Goal: Transaction & Acquisition: Obtain resource

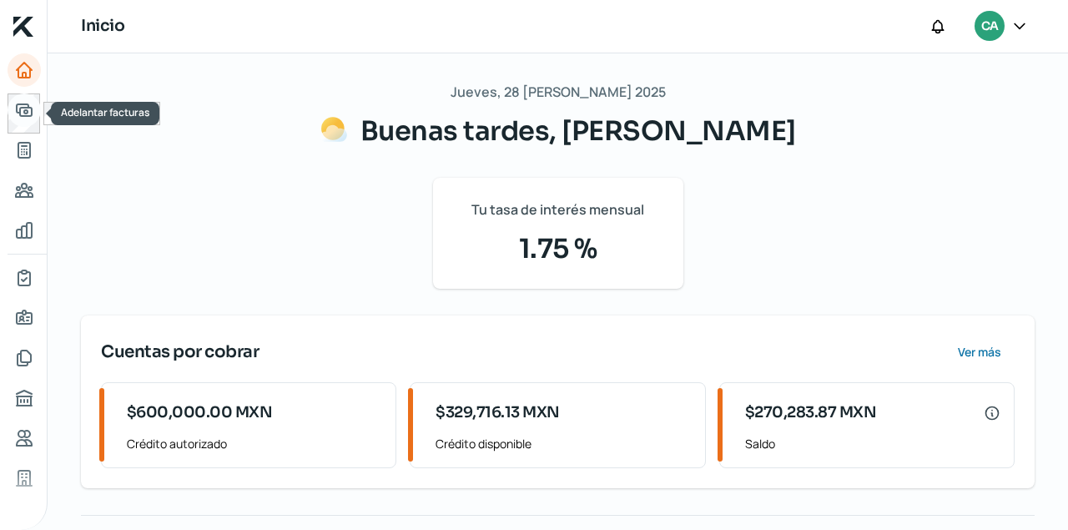
click at [19, 110] on icon "Adelantar facturas" at bounding box center [24, 110] width 15 height 12
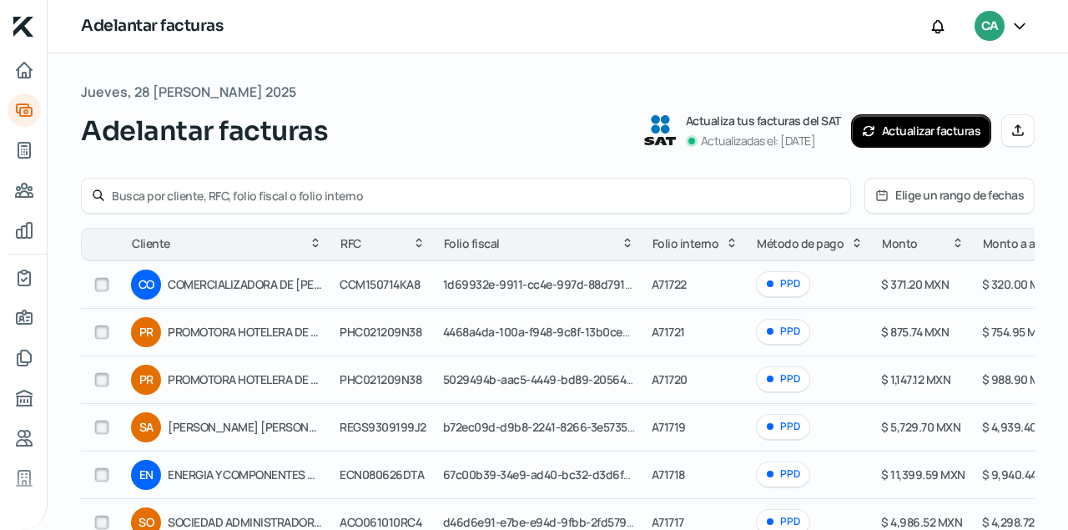
click at [995, 28] on span "CA" at bounding box center [990, 27] width 17 height 20
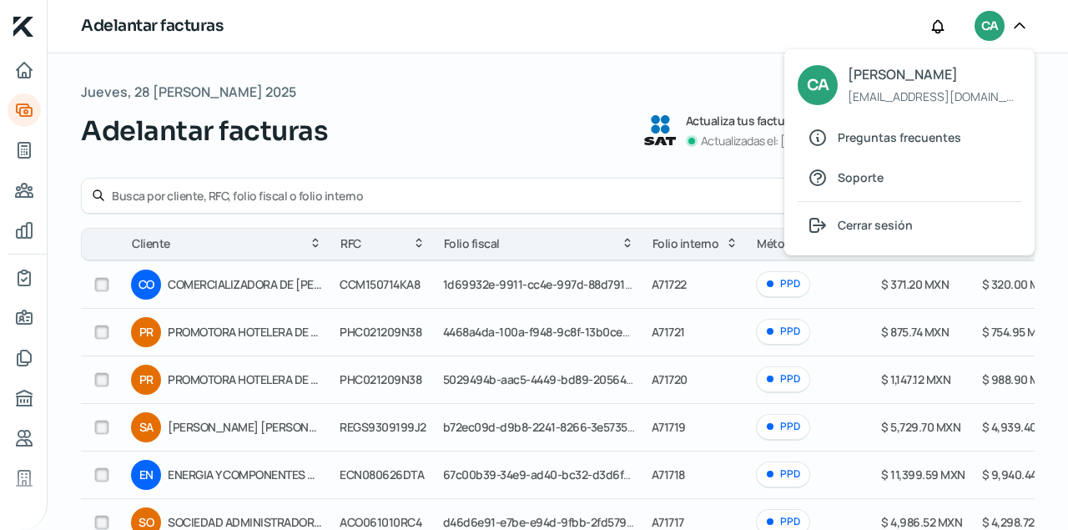
click at [395, 88] on div "Jueves, 28 [PERSON_NAME] 2025 Adelantar facturas Actualiza tus facturas del SAT…" at bounding box center [558, 115] width 954 height 71
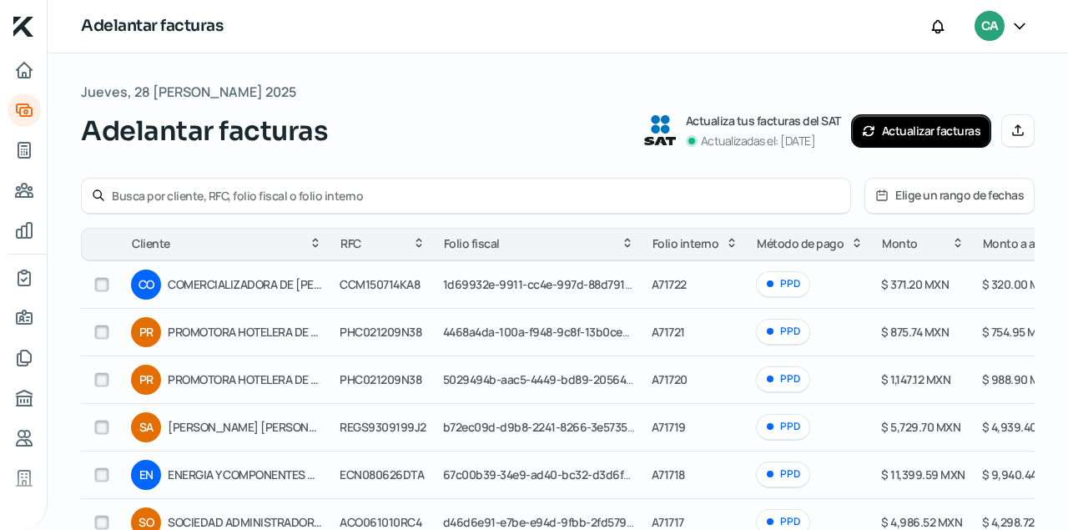
click at [189, 194] on input "text" at bounding box center [476, 196] width 729 height 16
click at [22, 70] on icon "Inicio" at bounding box center [24, 70] width 20 height 20
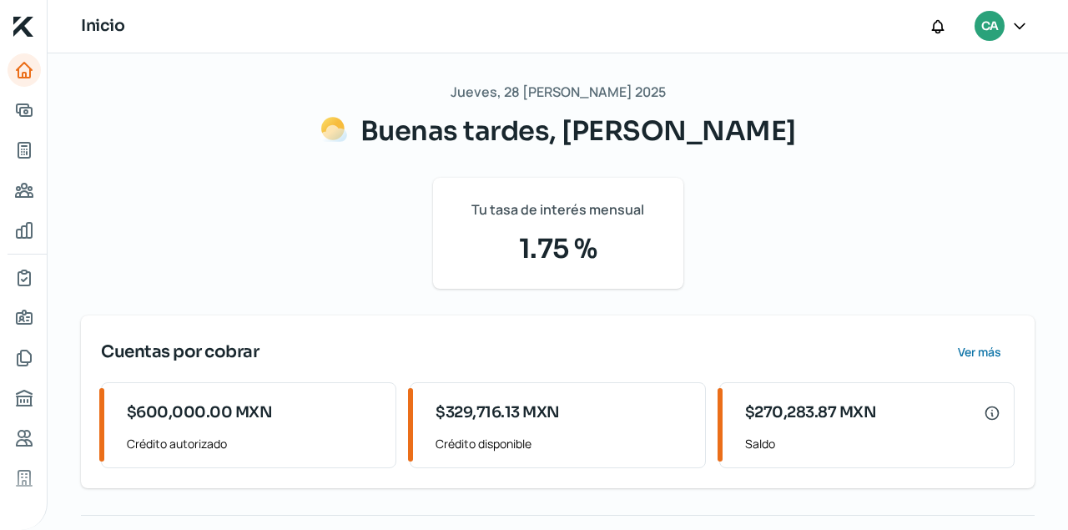
scroll to position [210, 0]
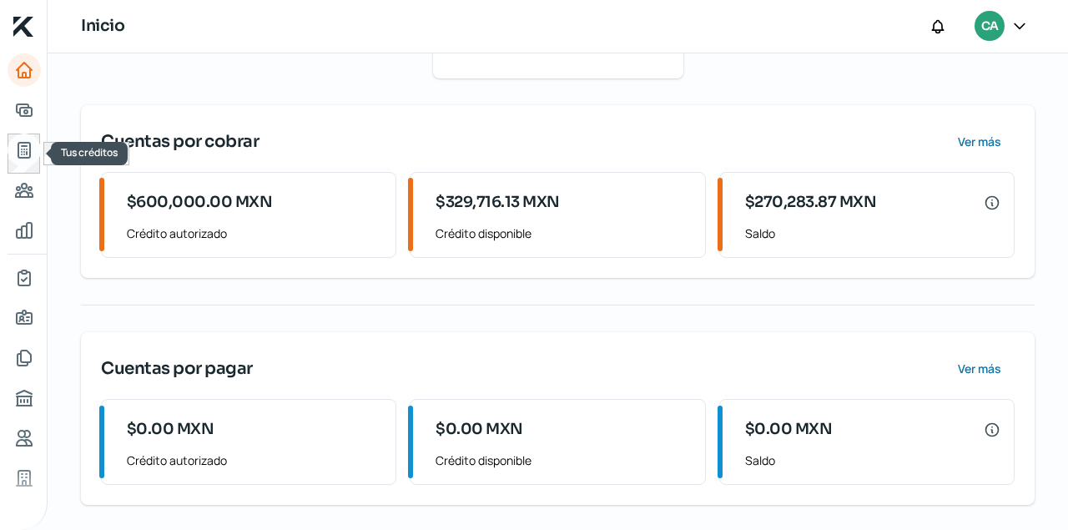
click at [22, 149] on icon "Tus créditos" at bounding box center [24, 150] width 12 height 15
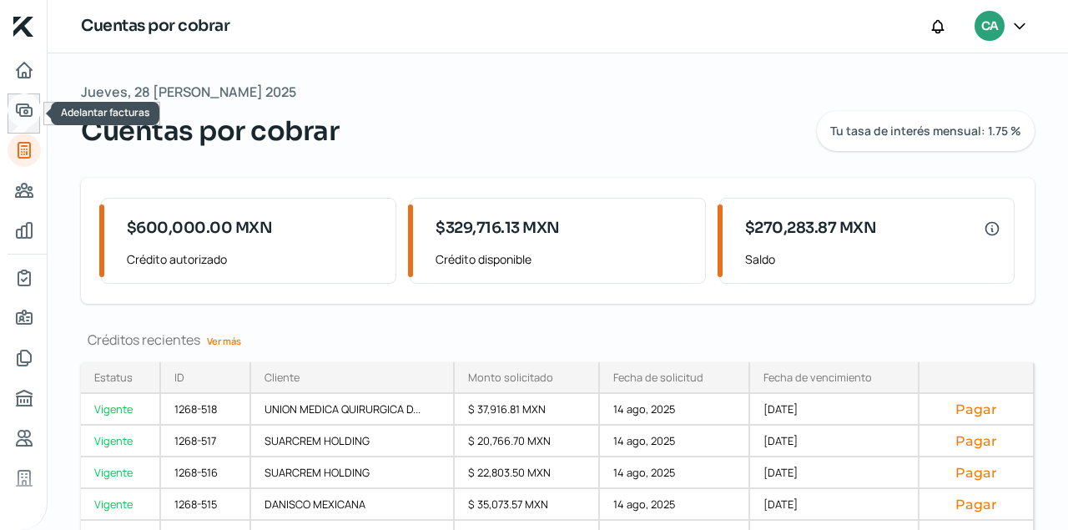
click at [20, 113] on icon "Adelantar facturas" at bounding box center [24, 110] width 15 height 12
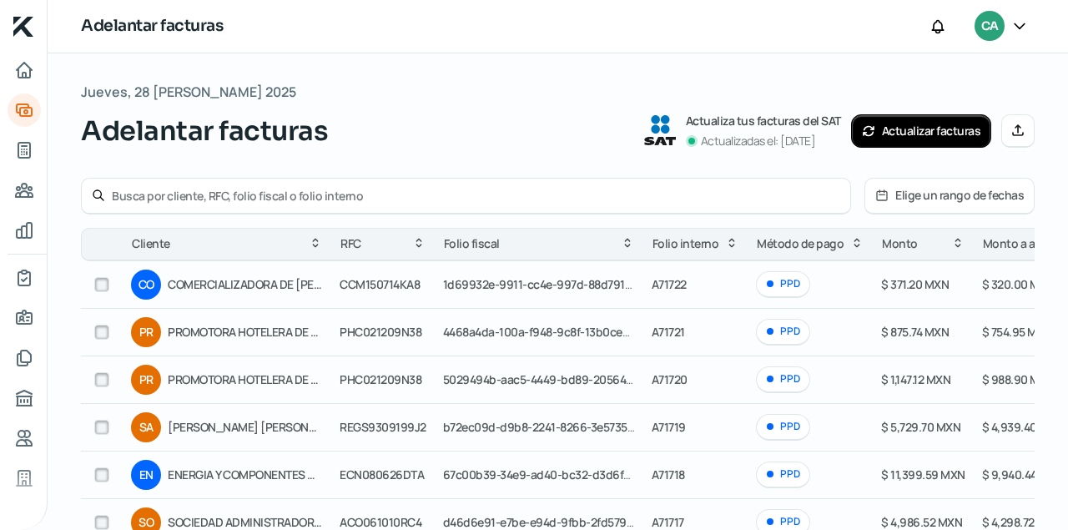
click at [147, 196] on input "text" at bounding box center [476, 196] width 729 height 16
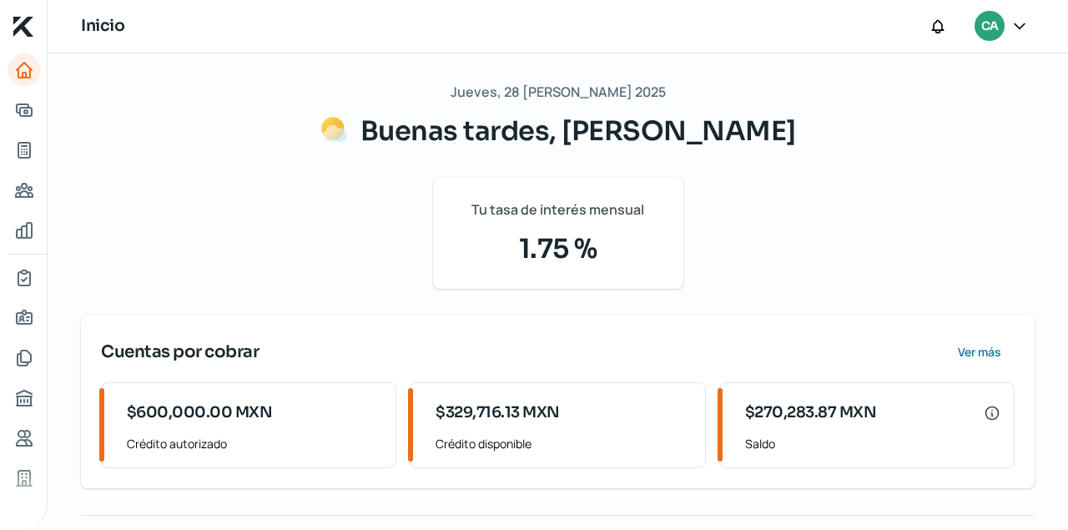
click at [159, 122] on div "Jueves, 28 de agosto 2025 Buenas tardes, CARLOS PEREZ Tu tasa de interés mensua…" at bounding box center [558, 397] width 954 height 635
click at [27, 109] on icon "Adelantar facturas" at bounding box center [24, 110] width 15 height 12
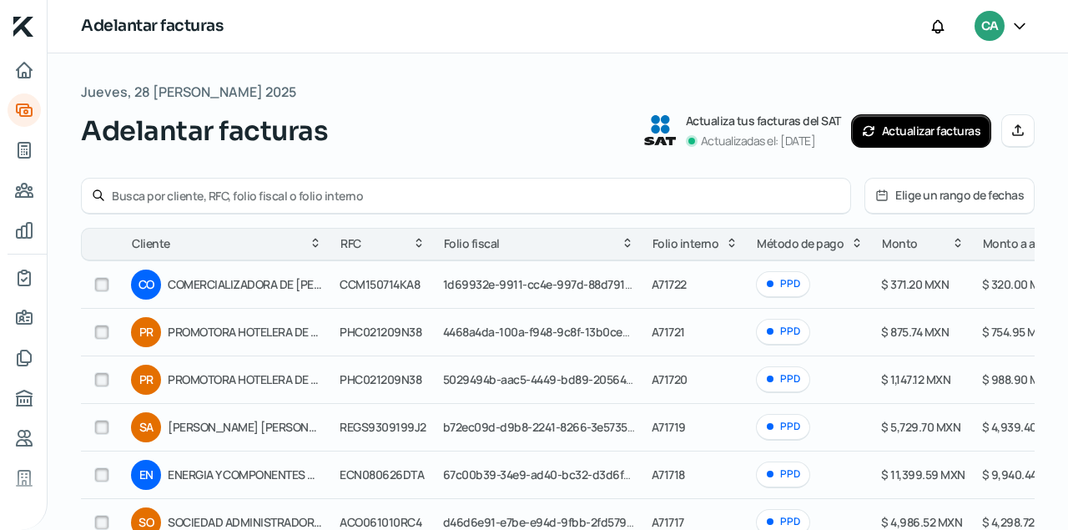
click at [198, 196] on input "text" at bounding box center [476, 196] width 729 height 16
type input "d"
type input "DME970301U3A"
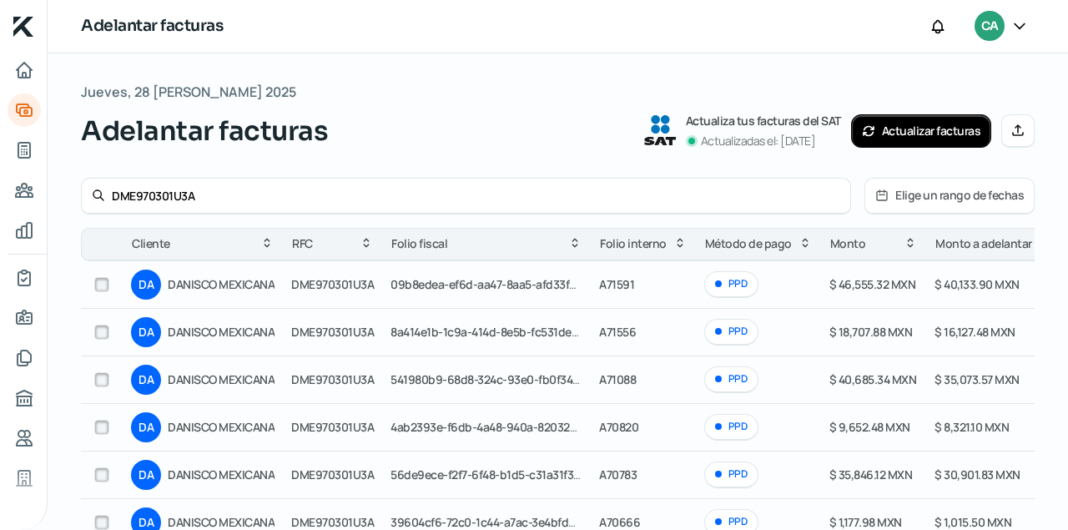
click at [104, 333] on input "checkbox" at bounding box center [101, 332] width 15 height 15
checkbox input "true"
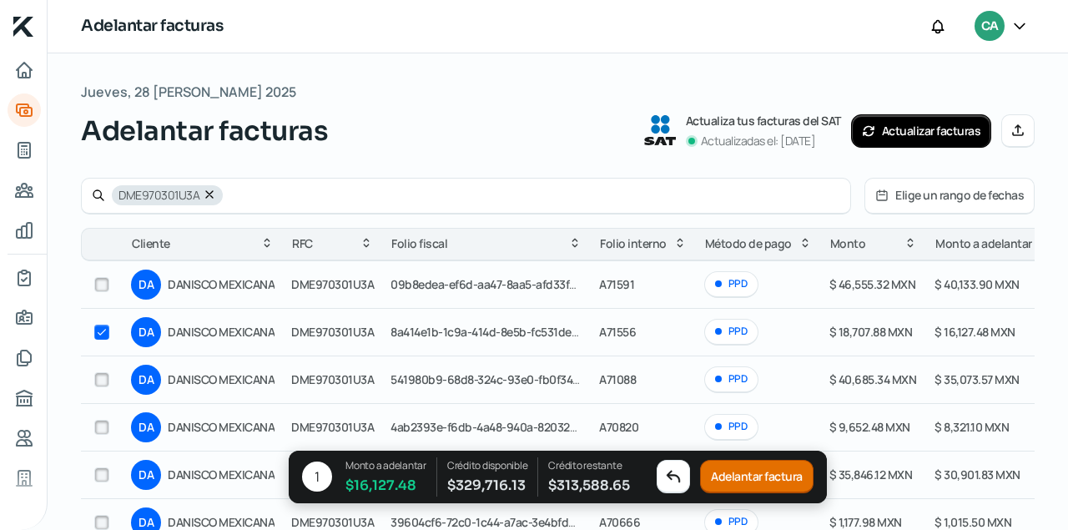
click at [760, 475] on button "Adelantar factura" at bounding box center [757, 477] width 114 height 33
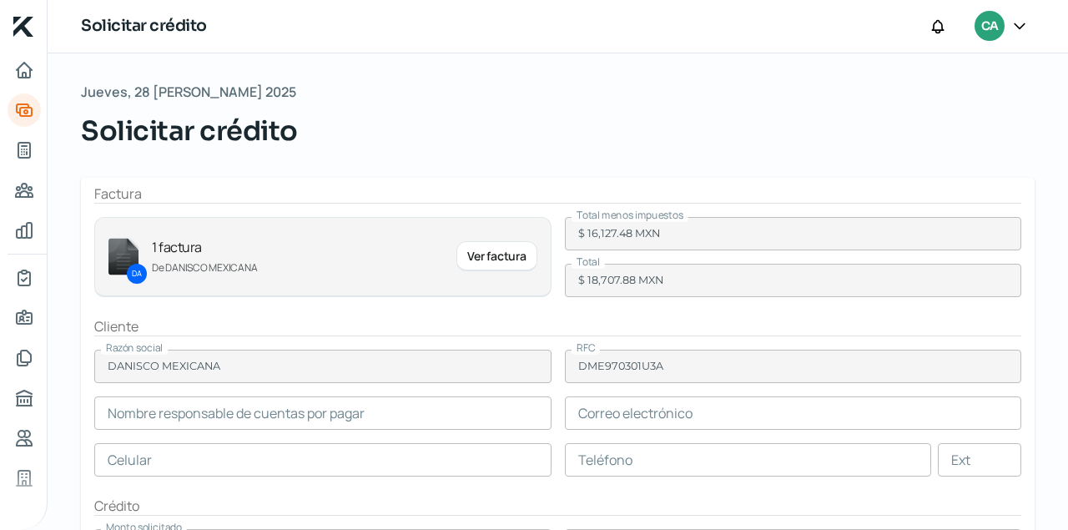
type input "ALEXIS HERNANDEZ"
type input "alexis.hernandez@dupont.com"
type input "55 - 5722 - 1000"
type input "55 - 5722 - 2500"
type input "3316"
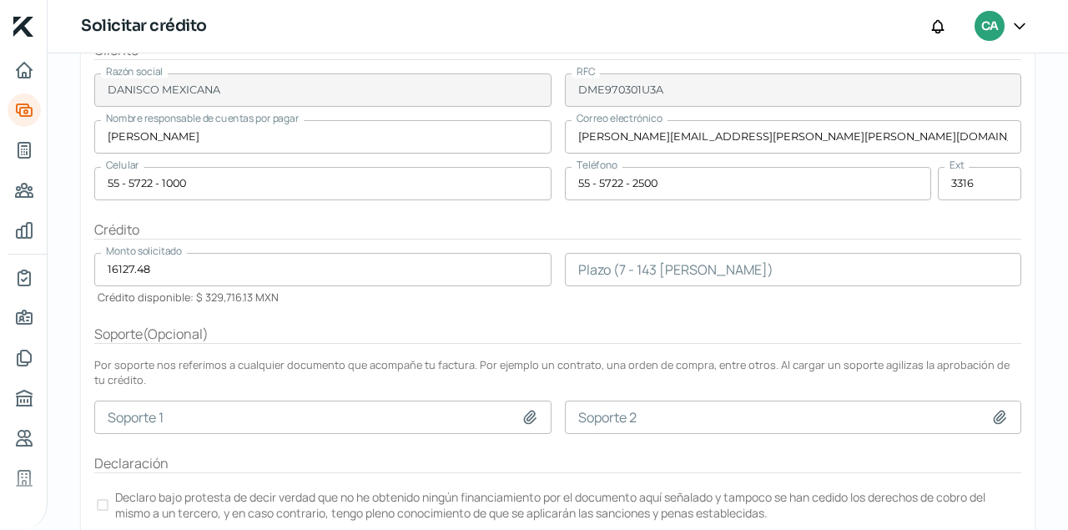
scroll to position [284, 0]
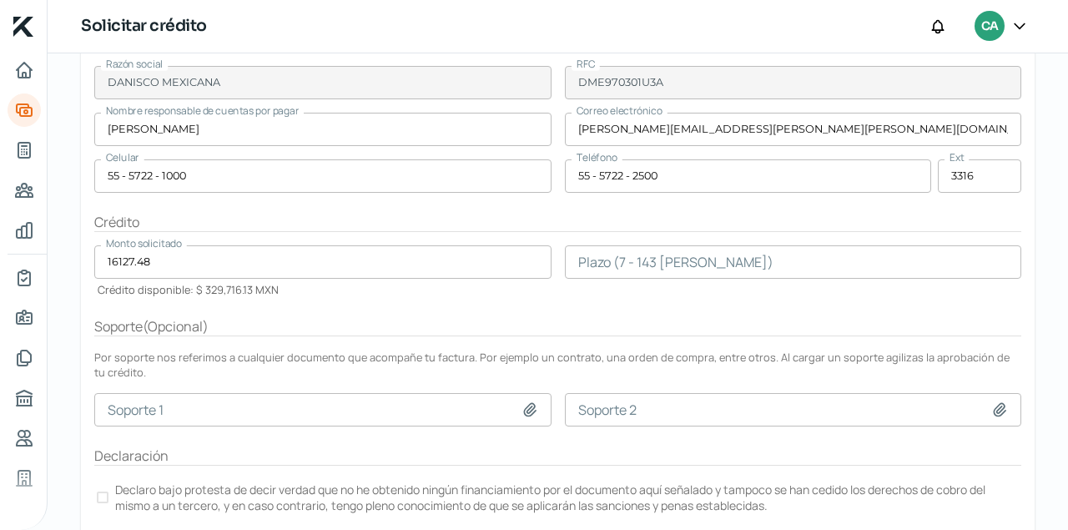
click at [589, 265] on input "number" at bounding box center [793, 261] width 457 height 33
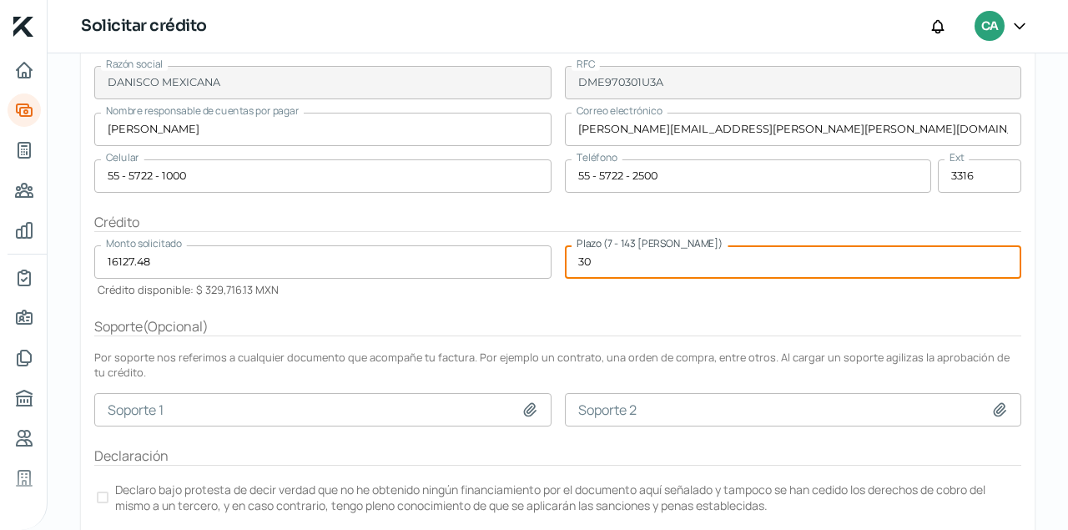
scroll to position [326, 0]
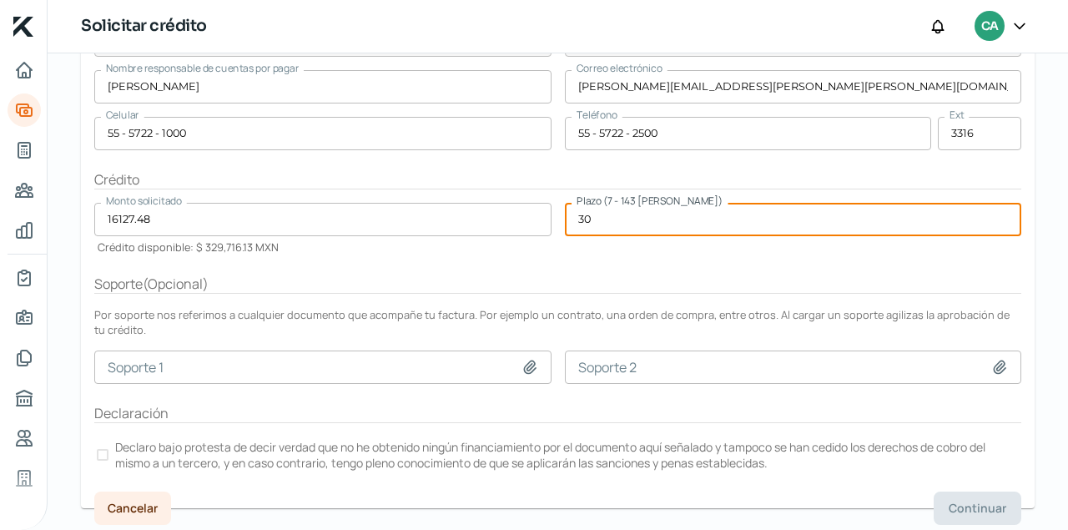
type input "30"
click at [101, 449] on div at bounding box center [103, 455] width 12 height 12
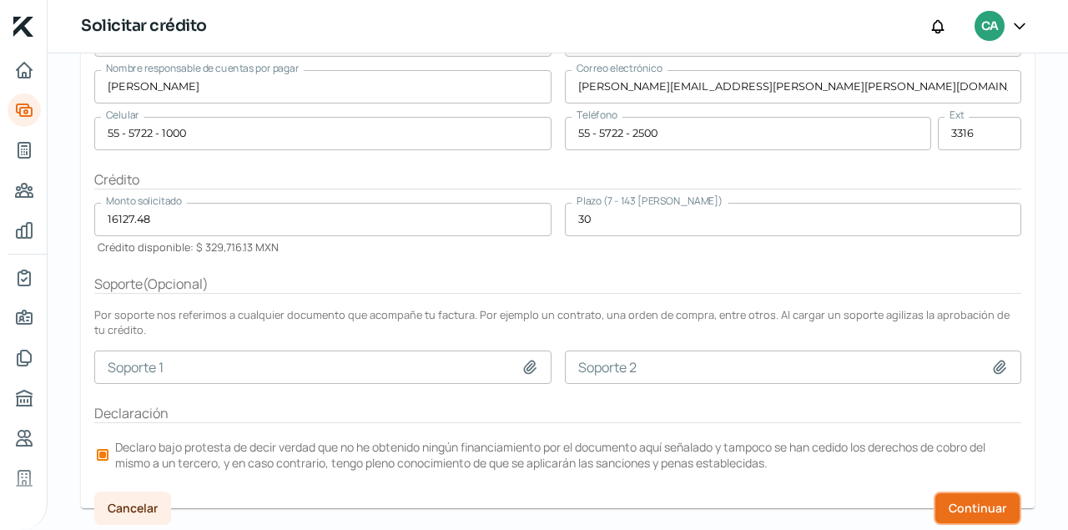
click at [979, 507] on span "Continuar" at bounding box center [978, 508] width 58 height 12
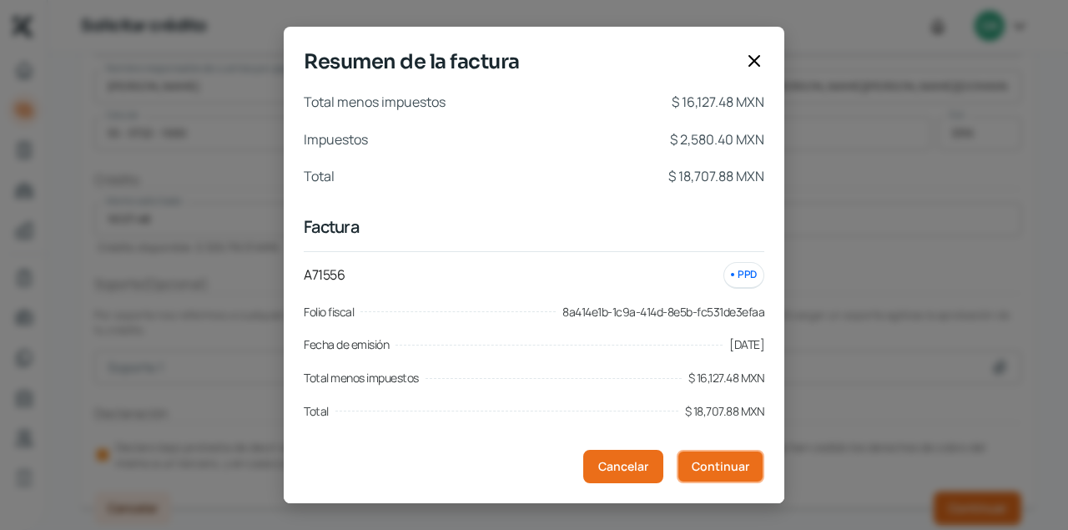
click at [730, 476] on button "Continuar" at bounding box center [721, 466] width 88 height 33
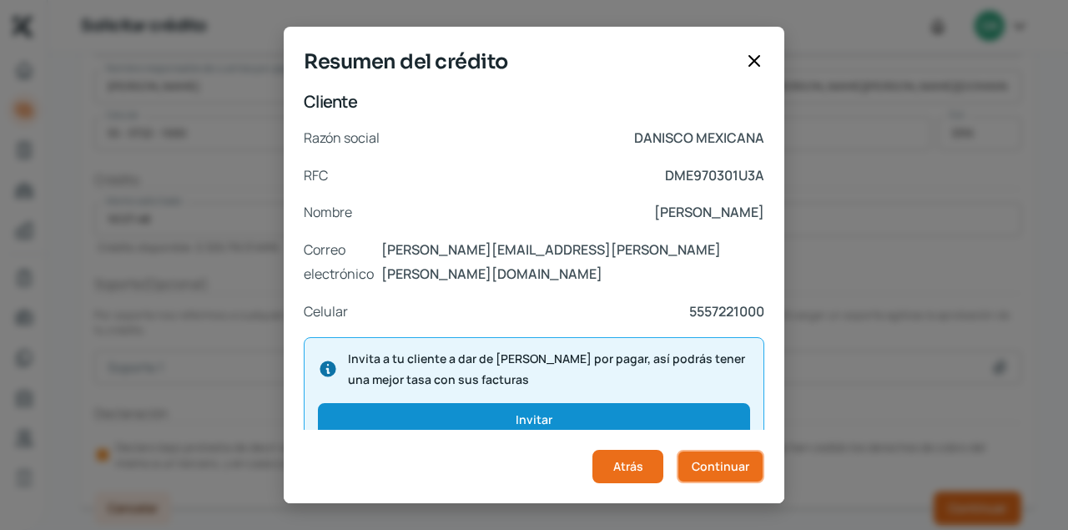
click at [735, 472] on span "Continuar" at bounding box center [721, 467] width 58 height 12
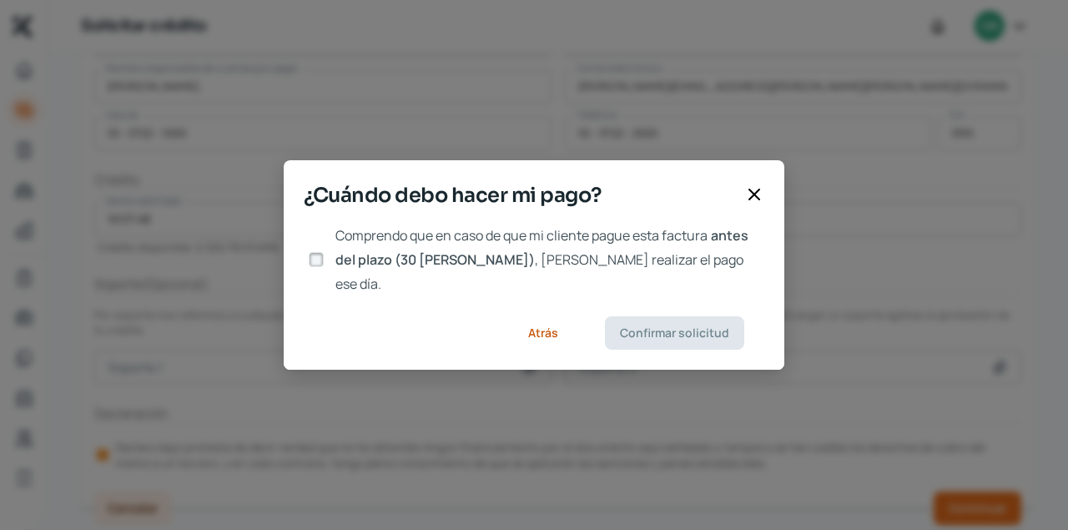
click at [320, 262] on input "Comprendo que en caso de que mi cliente pague esta factura antes del plazo (30 …" at bounding box center [316, 259] width 15 height 15
checkbox input "true"
click at [660, 333] on button "Confirmar solicitud" at bounding box center [674, 332] width 139 height 33
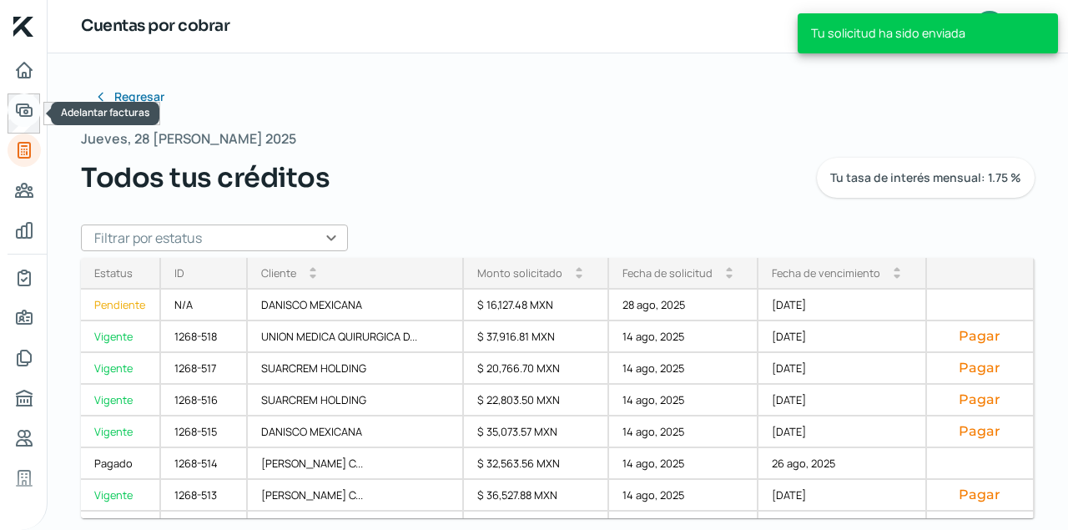
click at [23, 104] on icon "Adelantar facturas" at bounding box center [24, 110] width 15 height 12
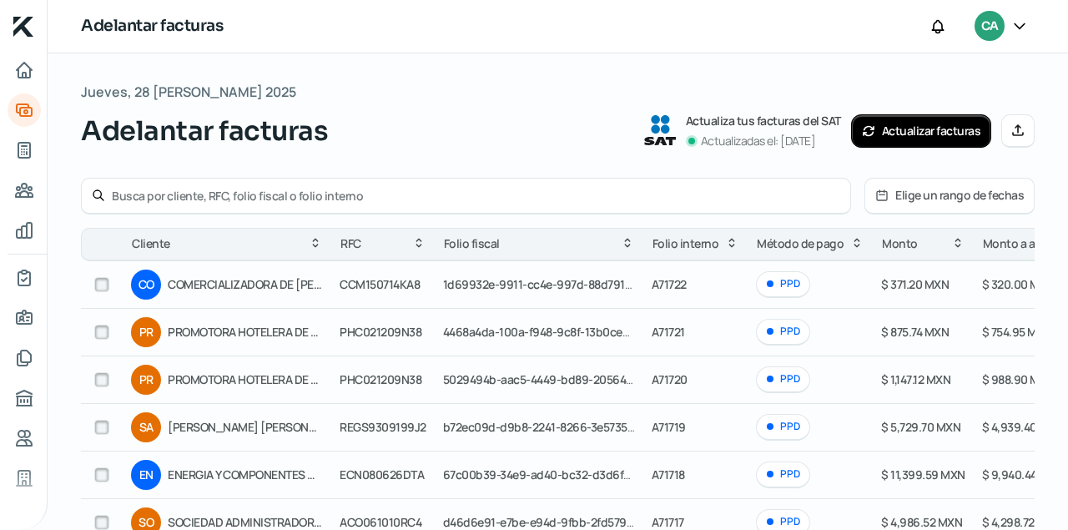
click at [213, 198] on input "text" at bounding box center [476, 196] width 729 height 16
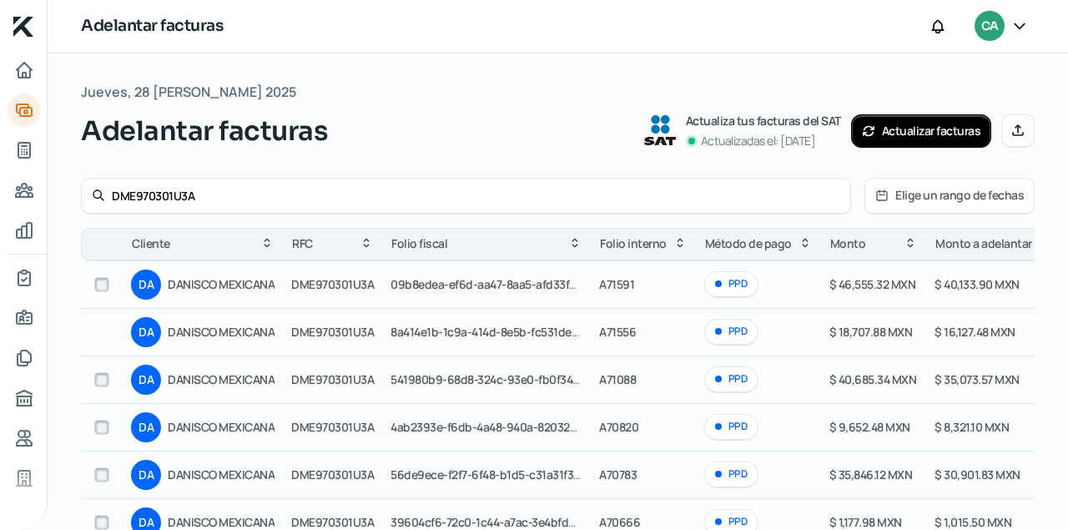
type input "DME970301U3A"
click at [98, 285] on input "checkbox" at bounding box center [101, 284] width 15 height 15
checkbox input "true"
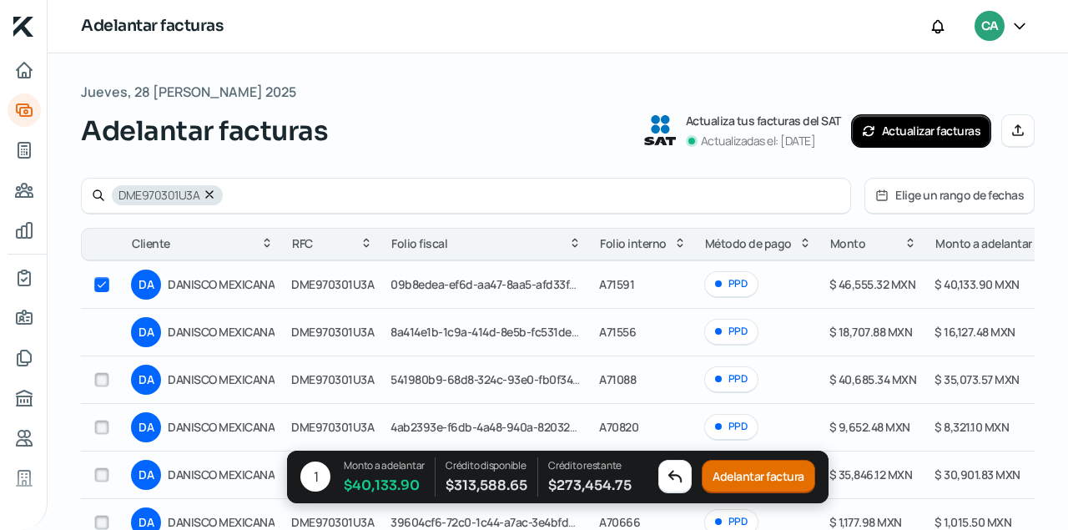
click at [767, 487] on button "Adelantar factura" at bounding box center [759, 477] width 114 height 33
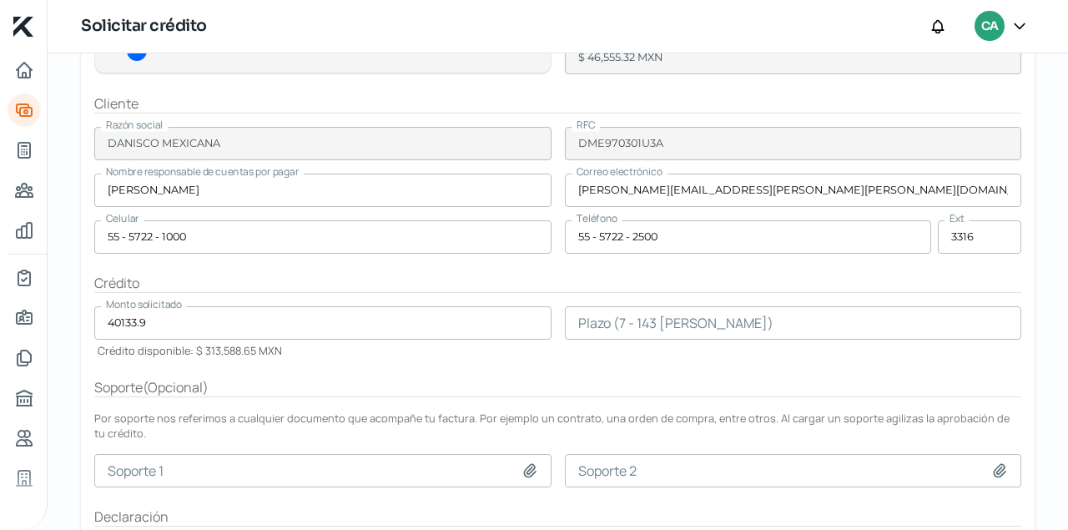
scroll to position [227, 0]
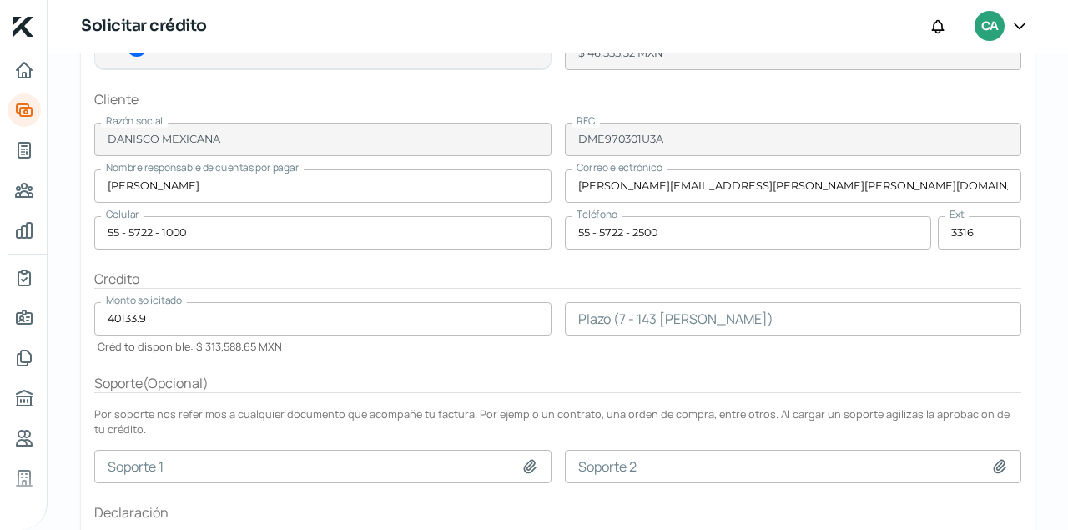
click at [605, 321] on input "number" at bounding box center [793, 318] width 457 height 33
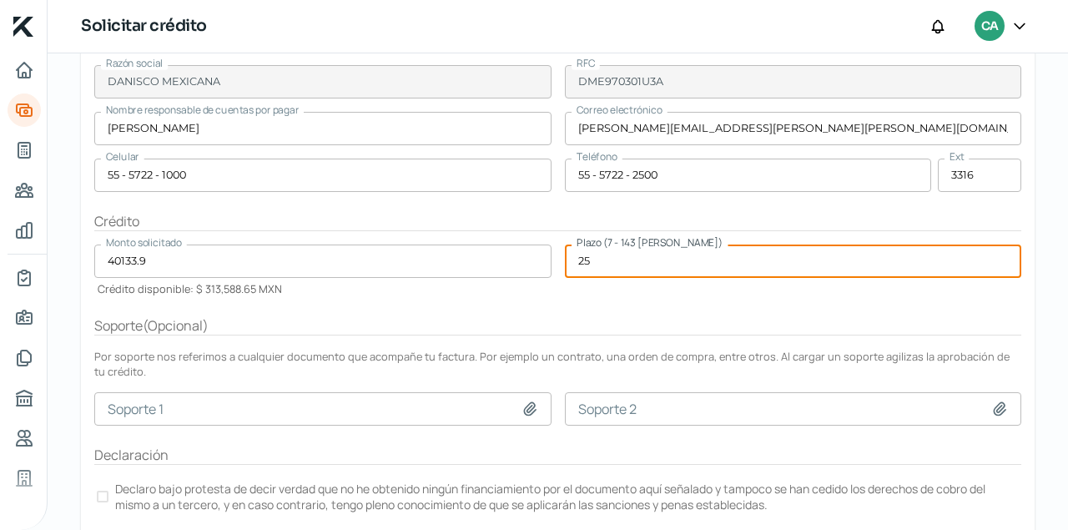
scroll to position [326, 0]
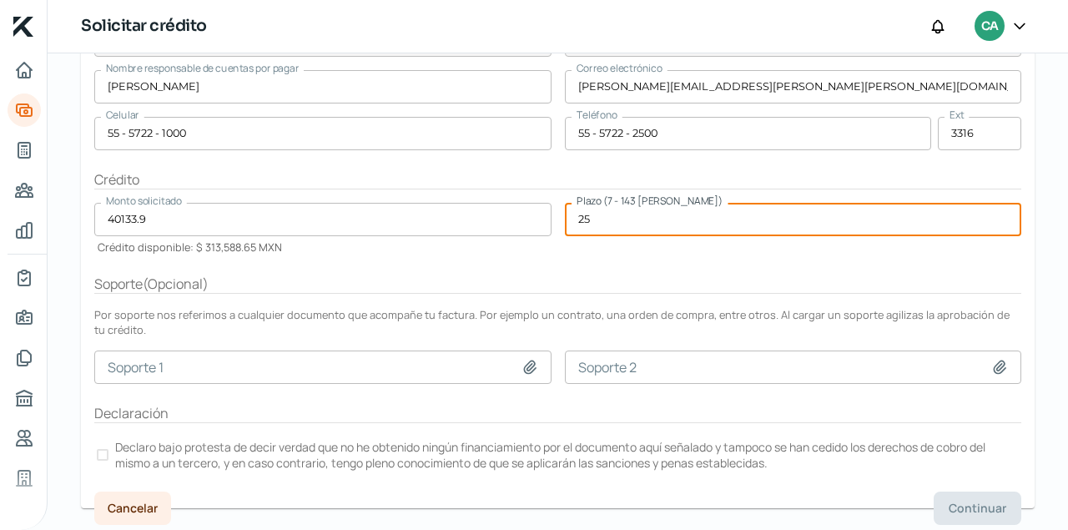
click at [103, 454] on div at bounding box center [103, 455] width 12 height 12
click at [592, 223] on input "25" at bounding box center [793, 219] width 457 height 33
type input "27"
click at [987, 502] on span "Continuar" at bounding box center [978, 508] width 58 height 12
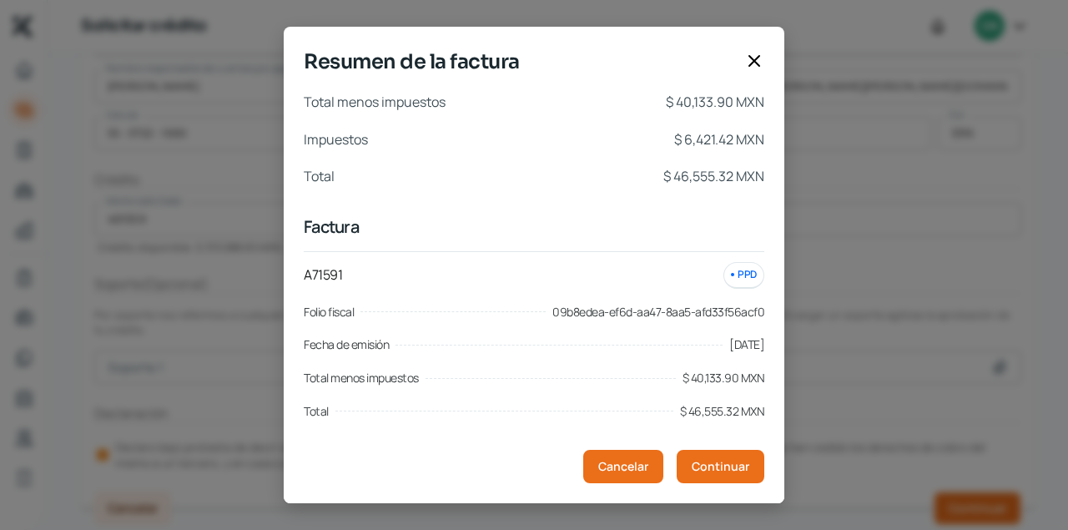
scroll to position [7, 0]
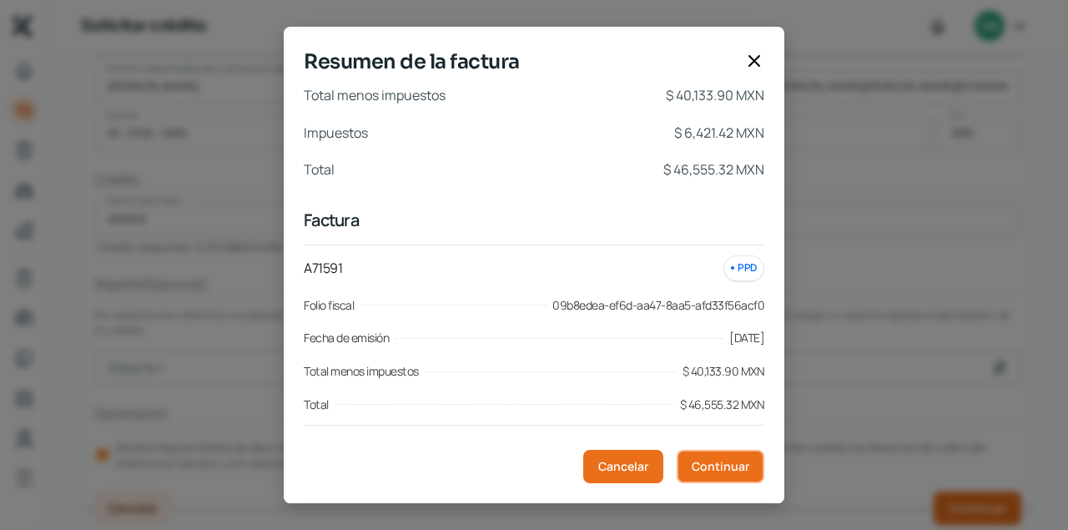
click at [712, 462] on span "Continuar" at bounding box center [721, 467] width 58 height 12
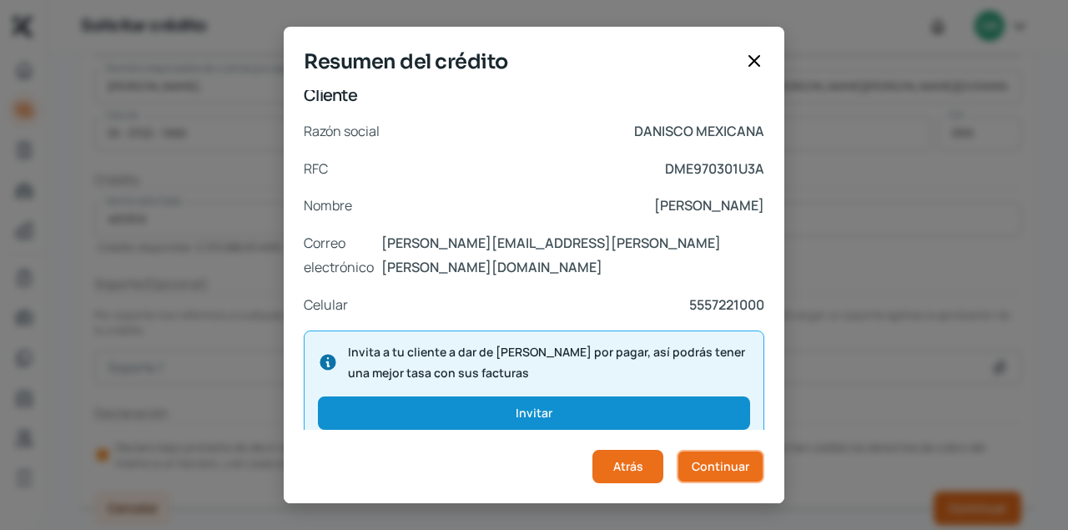
click at [718, 462] on span "Continuar" at bounding box center [721, 467] width 58 height 12
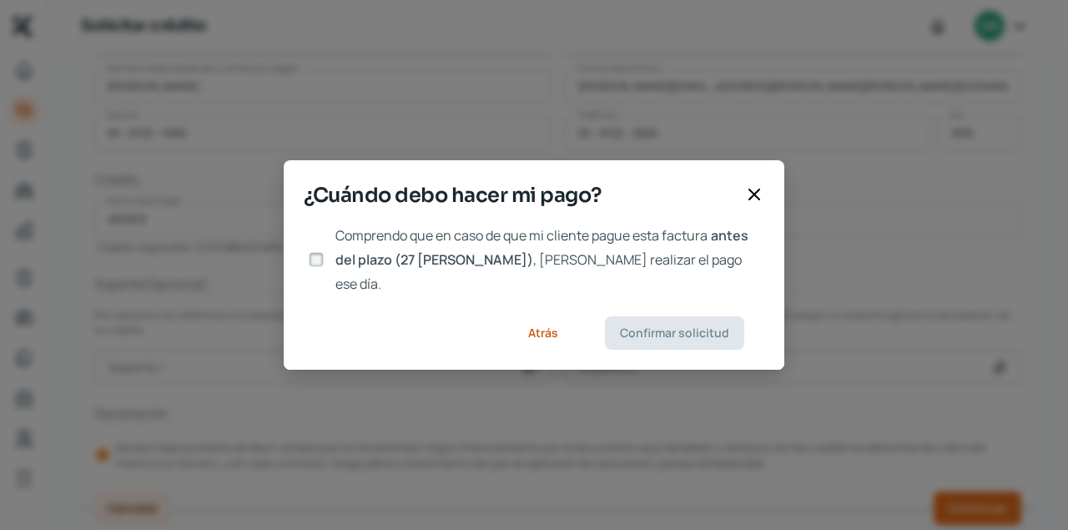
click at [315, 262] on input "Comprendo que en caso de que mi cliente pague esta factura antes del plazo (27 …" at bounding box center [316, 259] width 15 height 15
checkbox input "true"
click at [644, 327] on span "Confirmar solicitud" at bounding box center [674, 333] width 109 height 12
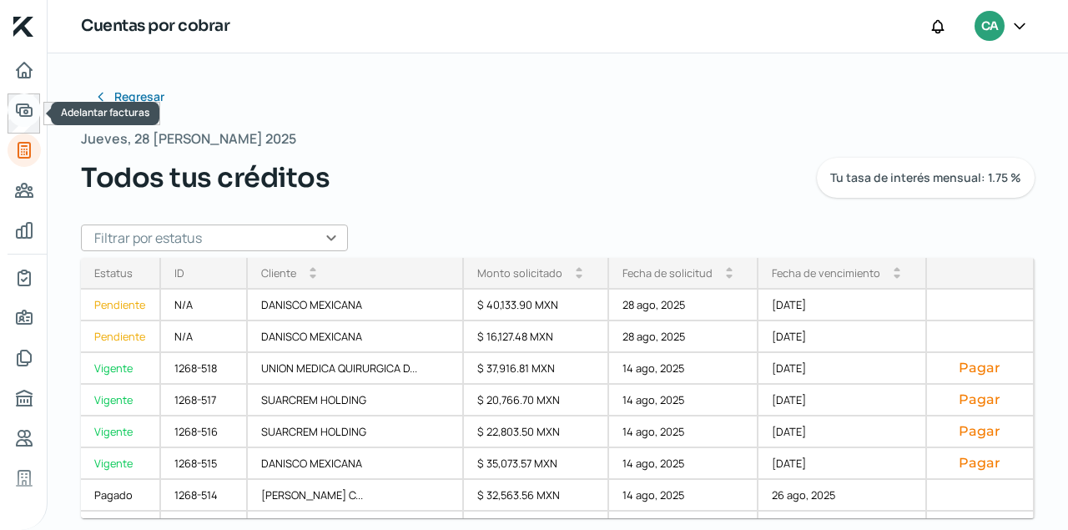
click at [24, 109] on icon "Adelantar facturas" at bounding box center [24, 110] width 15 height 12
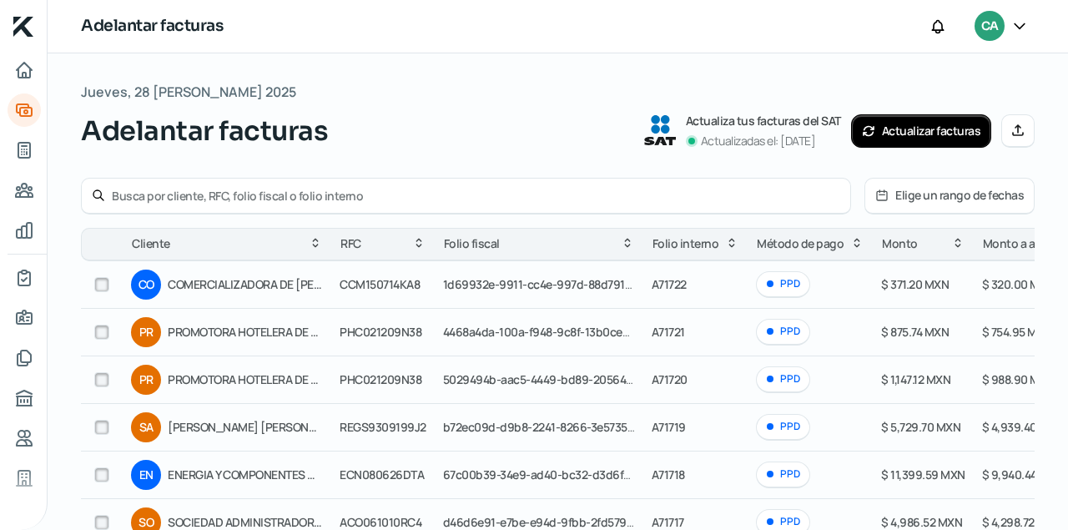
click at [176, 192] on input "text" at bounding box center [476, 196] width 729 height 16
type input "SHO100903RN3"
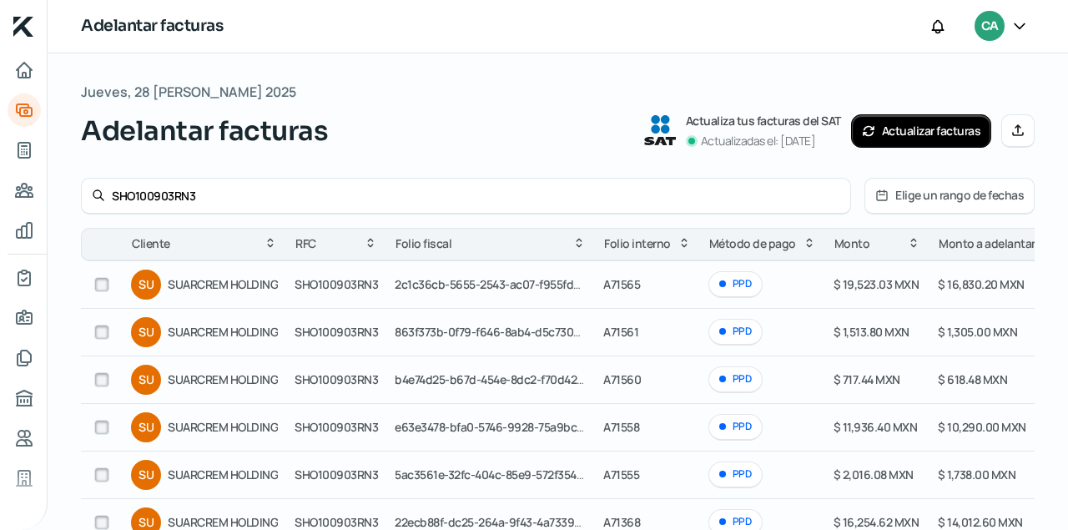
click at [887, 196] on icon at bounding box center [882, 195] width 10 height 10
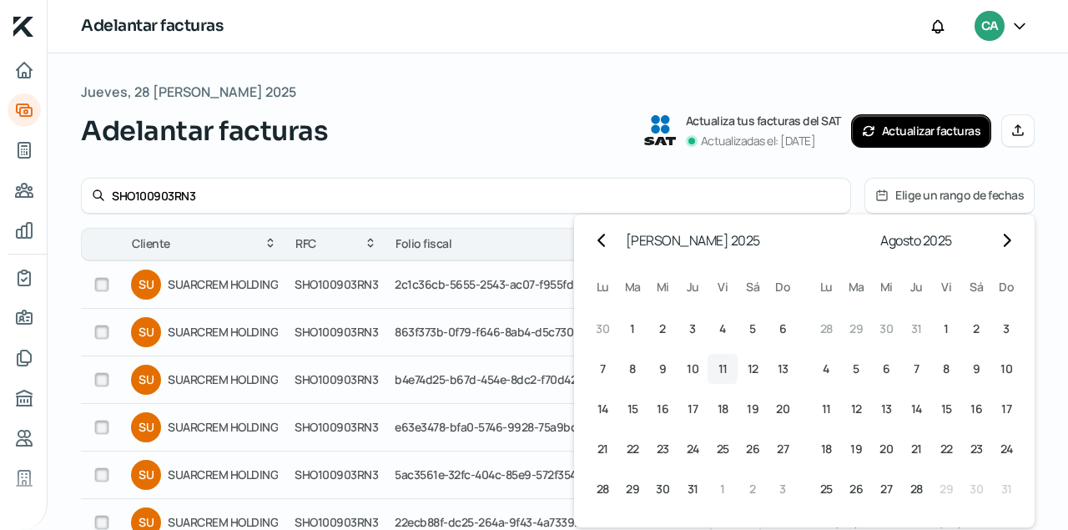
click at [720, 366] on span "11" at bounding box center [723, 369] width 9 height 20
click at [822, 407] on span "11" at bounding box center [826, 409] width 9 height 20
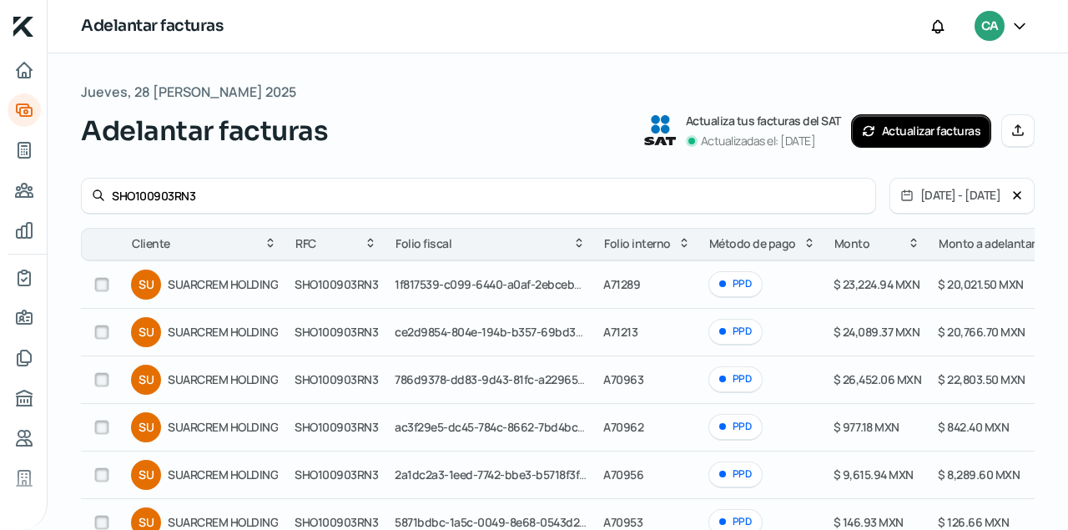
click at [98, 286] on input "checkbox" at bounding box center [101, 284] width 15 height 15
checkbox input "true"
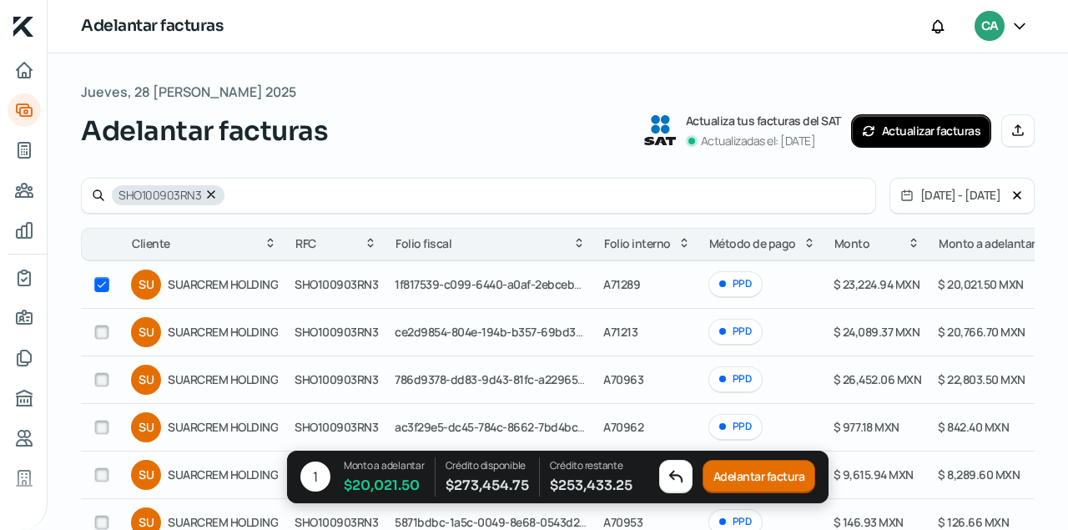
click at [768, 476] on button "Adelantar factura" at bounding box center [760, 477] width 114 height 33
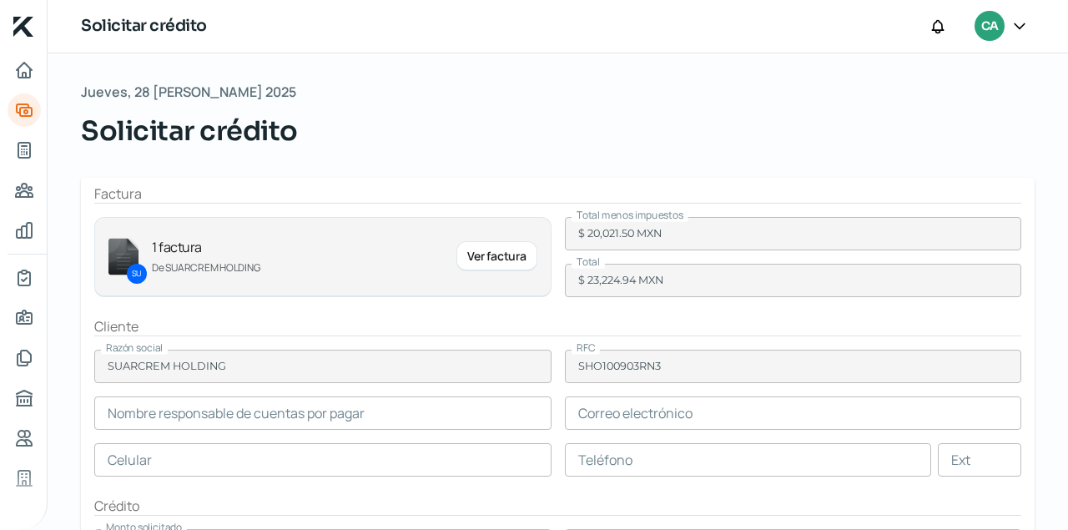
type input "RUBEN FLORES"
type input "lhernandez@grupomar.mx"
type input "31 - 4331 - 1420"
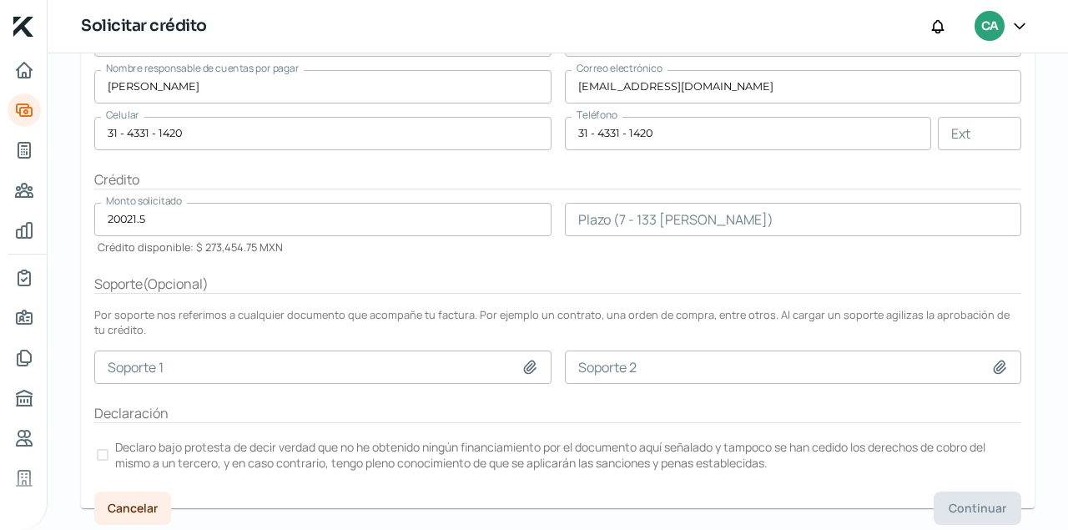
scroll to position [326, 0]
click at [109, 449] on label "Declaro bajo protesta de decir verdad que no he obtenido ningún financiamiento …" at bounding box center [557, 455] width 927 height 37
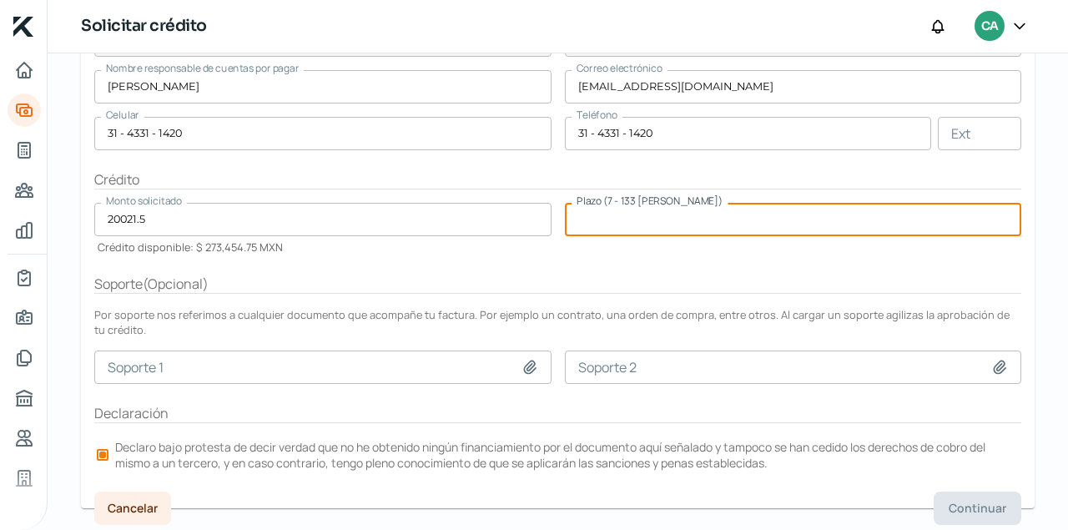
click at [607, 216] on input "number" at bounding box center [793, 219] width 457 height 33
type input "40"
click at [967, 503] on span "Continuar" at bounding box center [978, 508] width 58 height 12
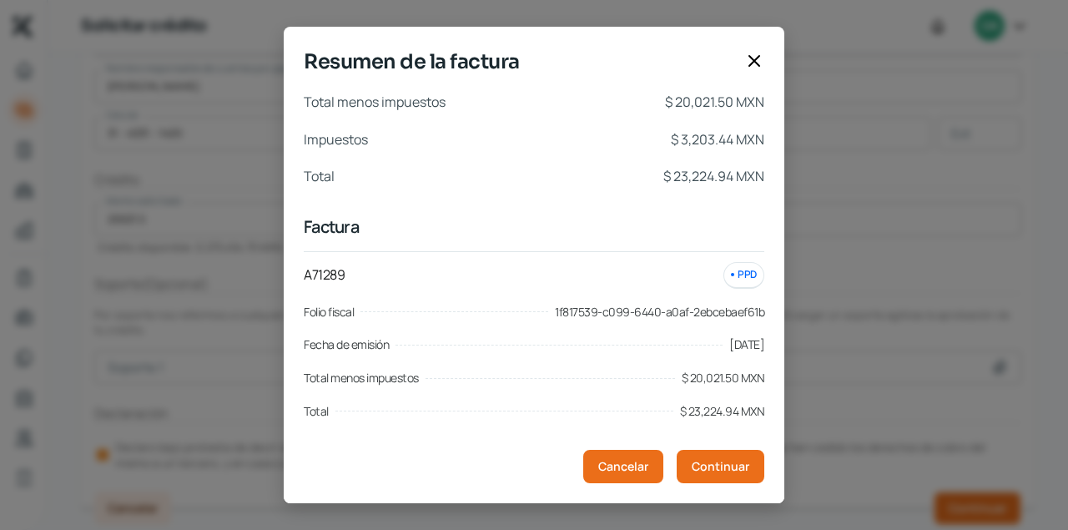
scroll to position [7, 0]
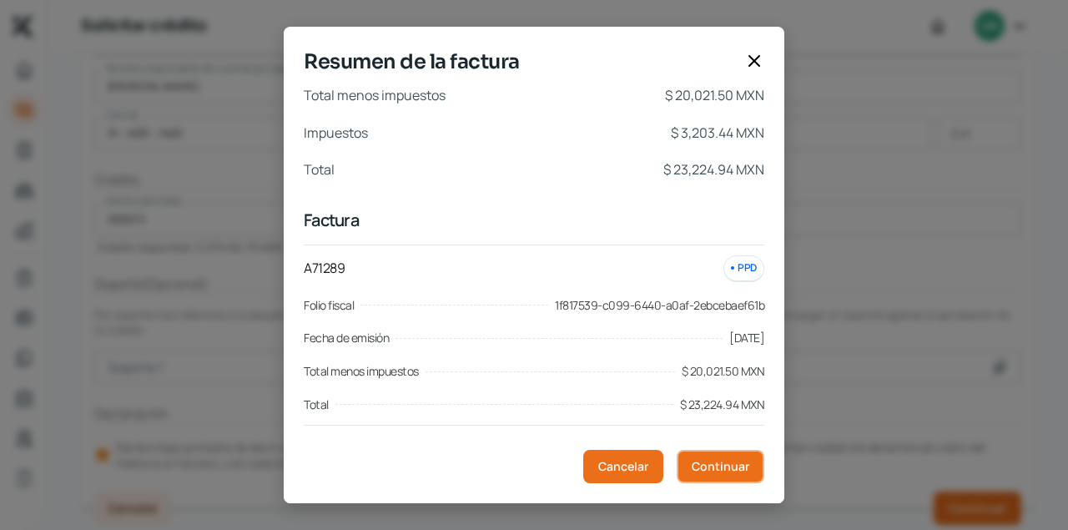
click at [725, 461] on span "Continuar" at bounding box center [721, 467] width 58 height 12
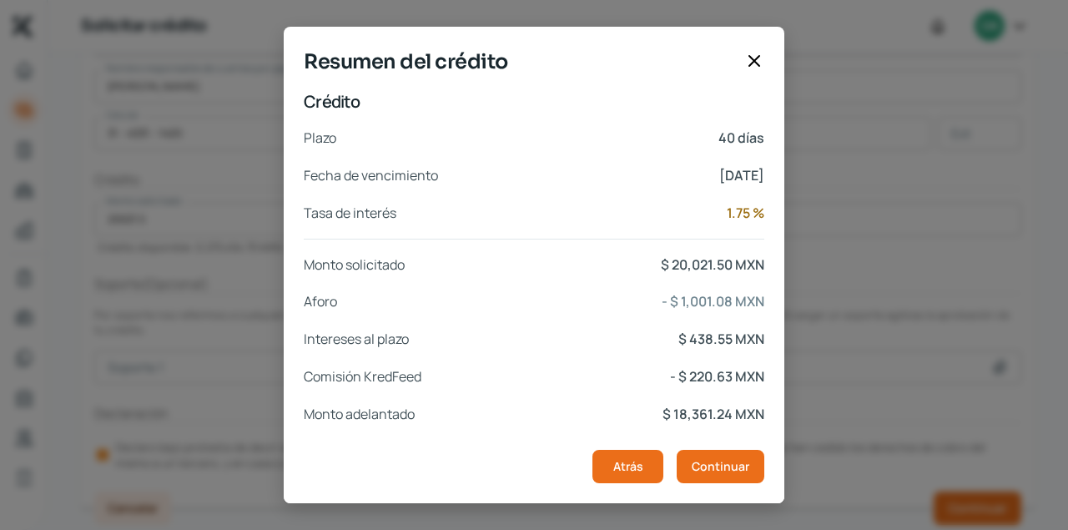
scroll to position [361, 0]
click at [722, 462] on span "Continuar" at bounding box center [721, 467] width 58 height 12
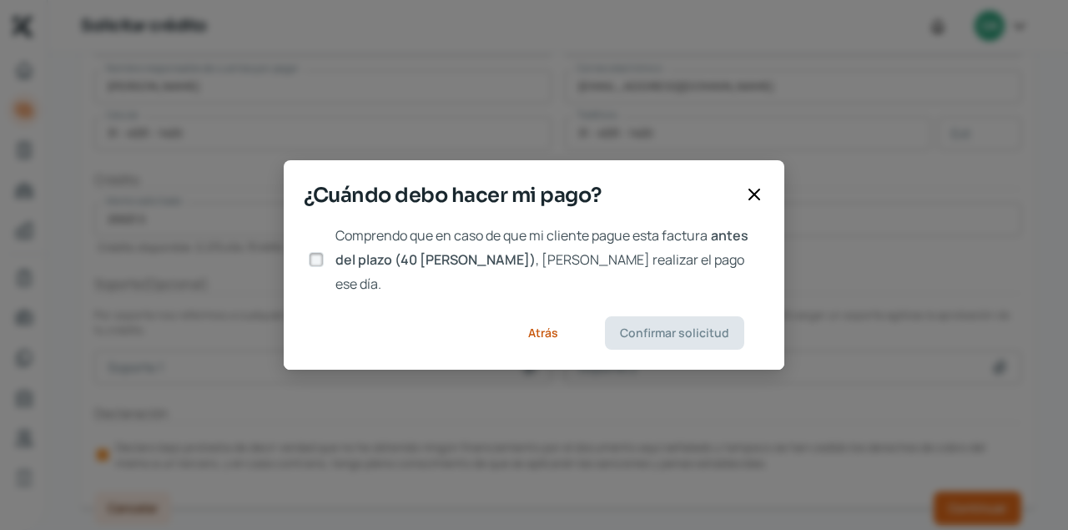
click at [319, 260] on input "Comprendo que en caso de que mi cliente pague esta factura antes del plazo (40 …" at bounding box center [316, 259] width 15 height 15
checkbox input "true"
click at [647, 327] on span "Confirmar solicitud" at bounding box center [674, 333] width 109 height 12
